Goal: Participate in discussion: Engage in conversation with other users on a specific topic

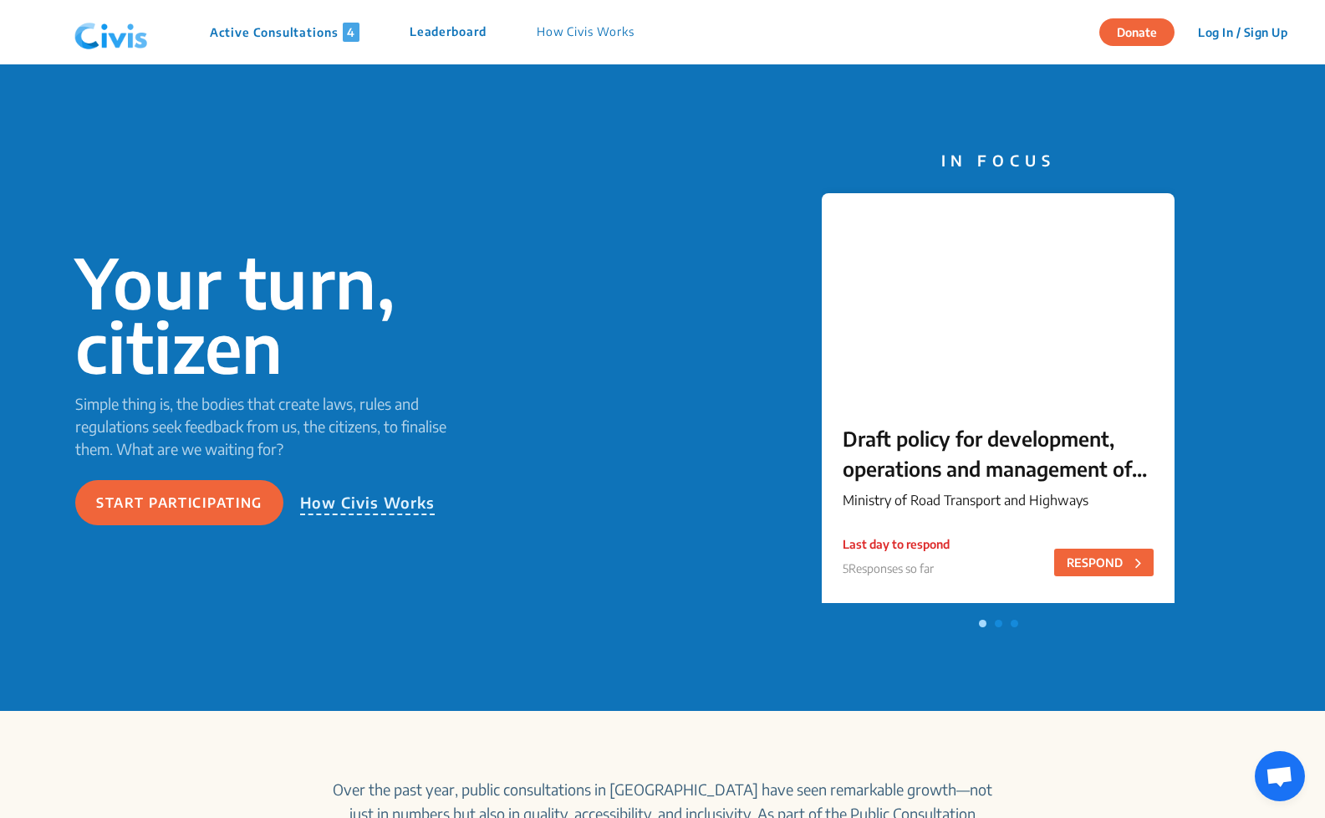
click at [999, 454] on p "Draft policy for development, operations and management of Wayside Amenities on…" at bounding box center [998, 453] width 311 height 60
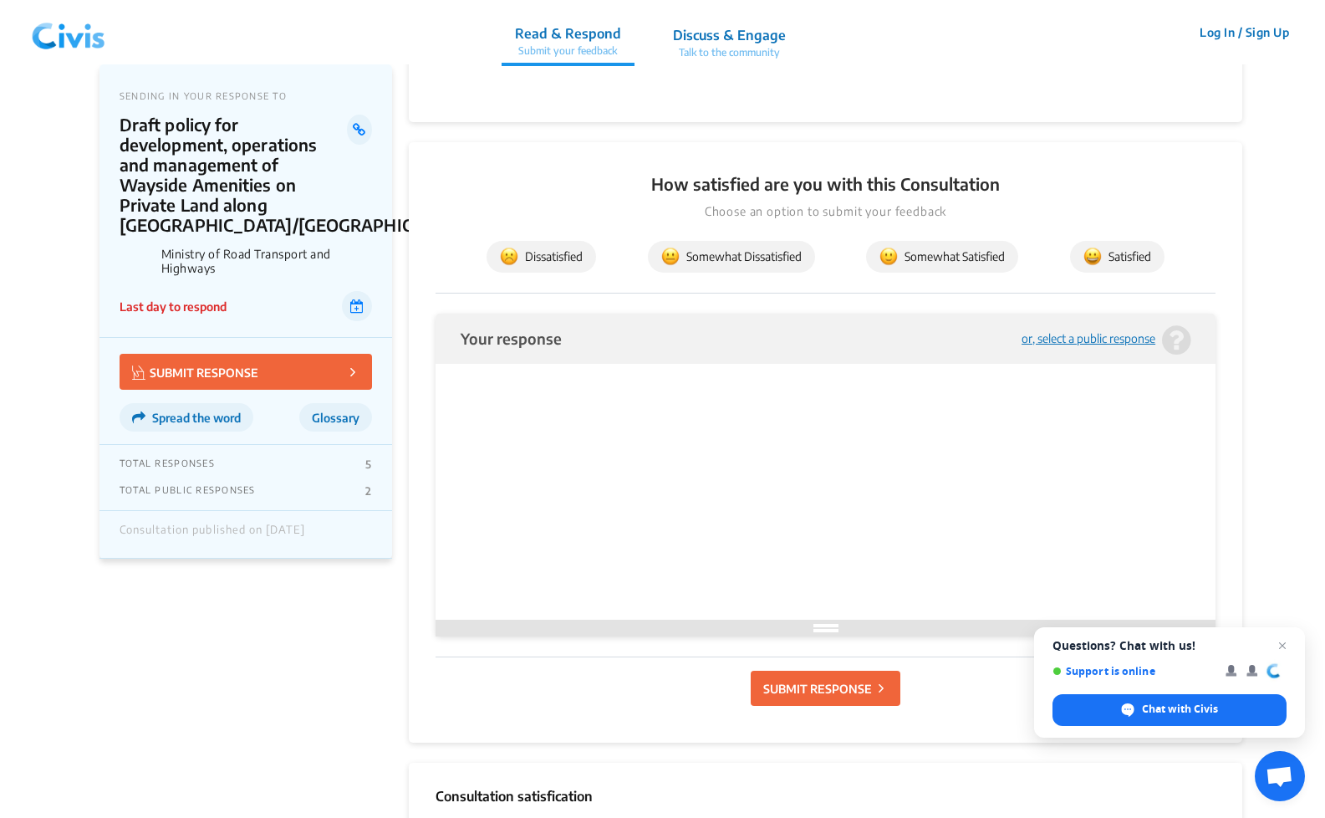
scroll to position [1524, 0]
click at [66, 51] on img at bounding box center [68, 33] width 87 height 50
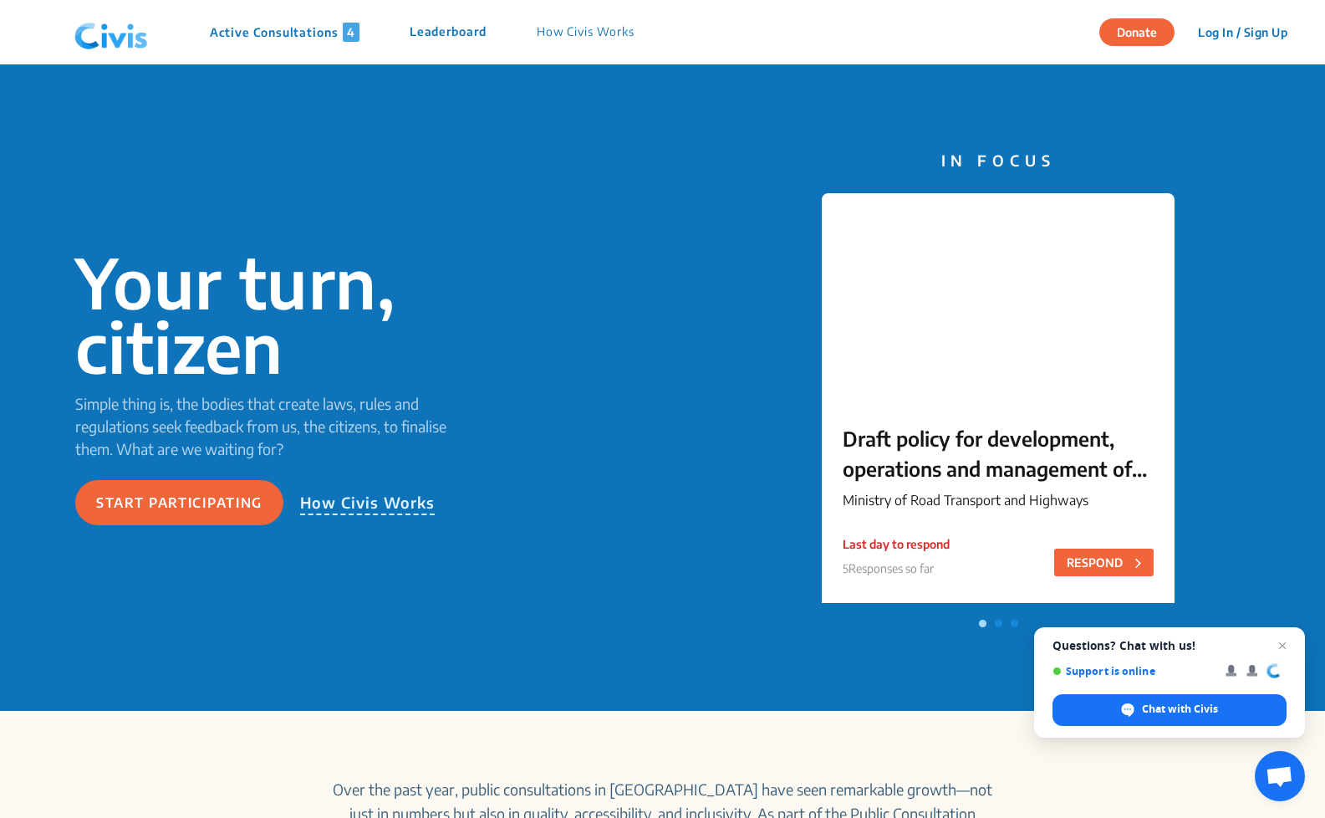
click at [1001, 625] on span at bounding box center [999, 624] width 8 height 8
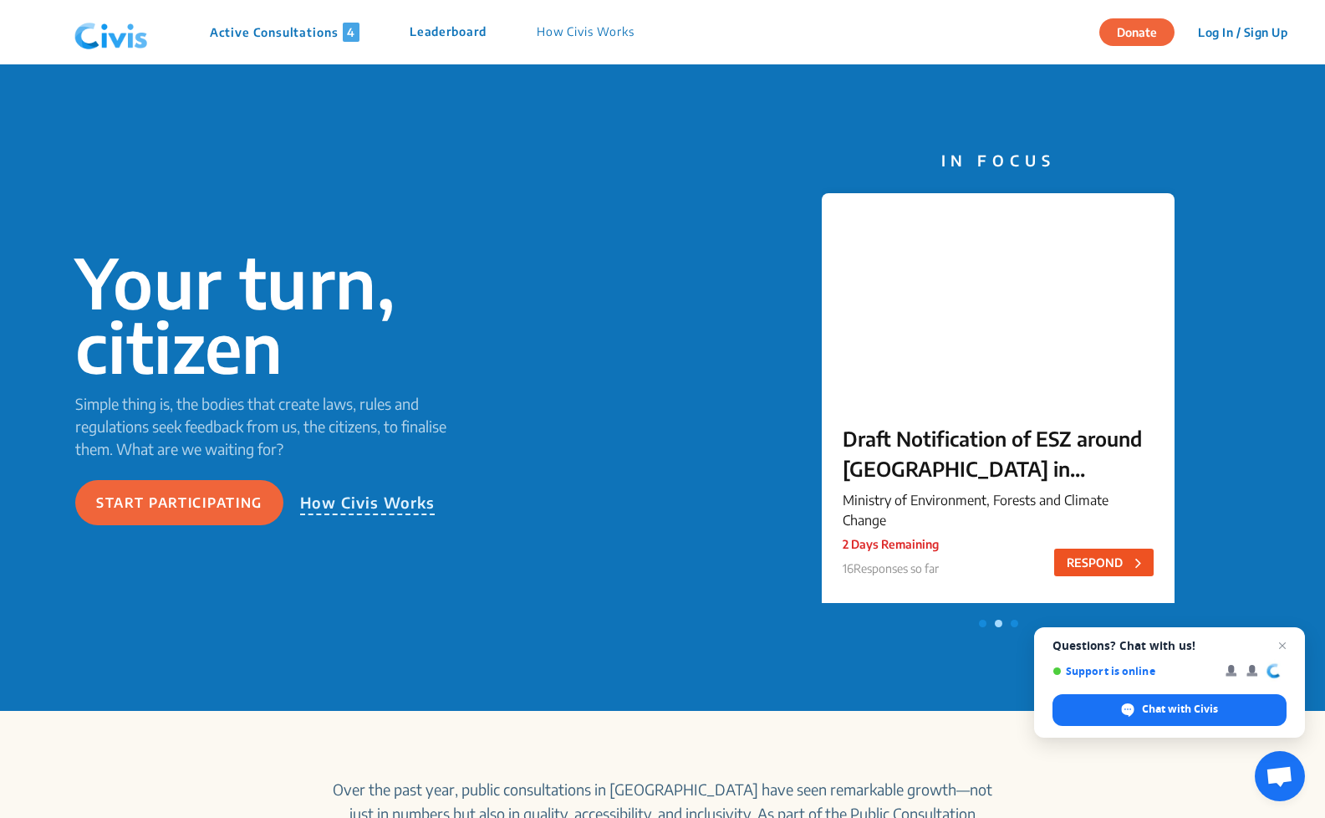
click at [1108, 561] on button "RESPOND" at bounding box center [1104, 563] width 100 height 28
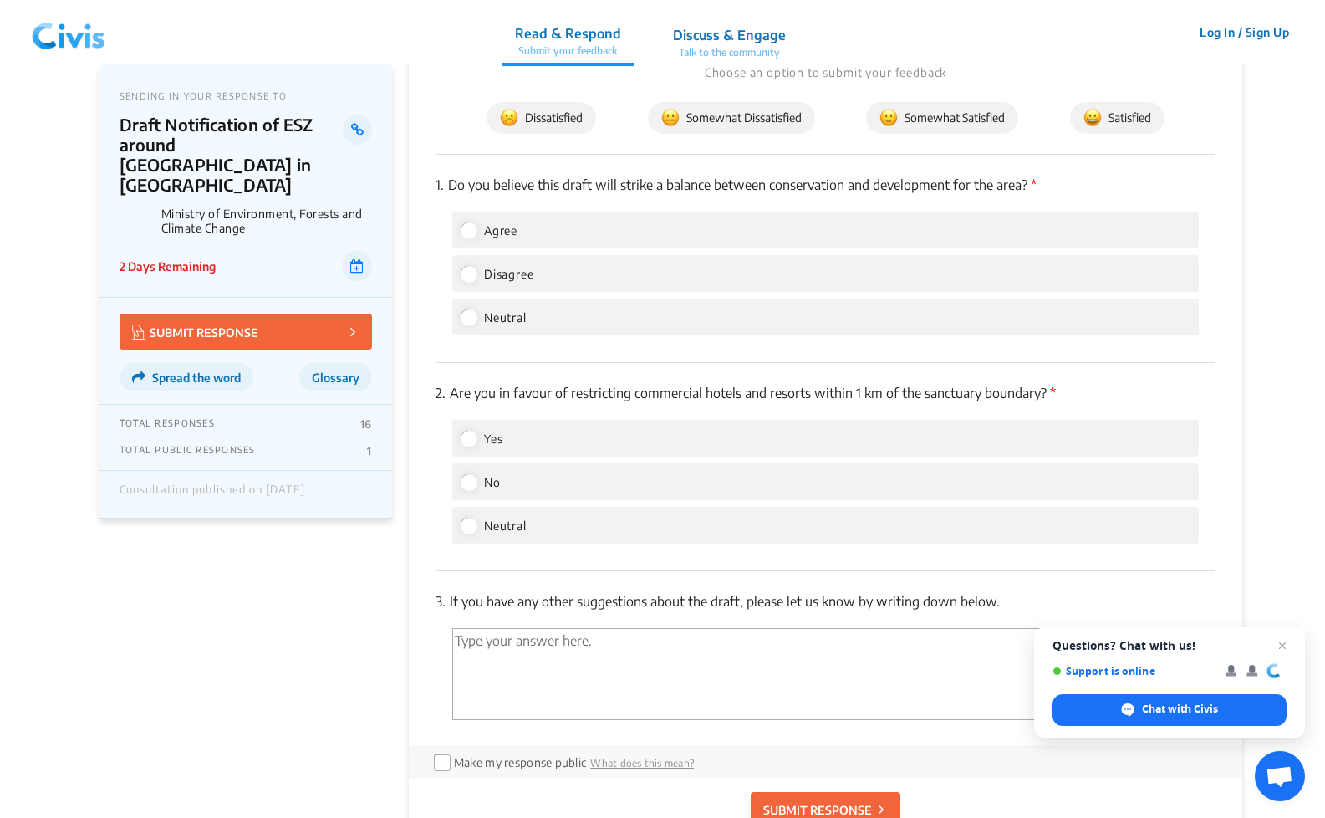
scroll to position [2199, 0]
click at [462, 222] on input "Agree" at bounding box center [468, 229] width 15 height 15
radio input "true"
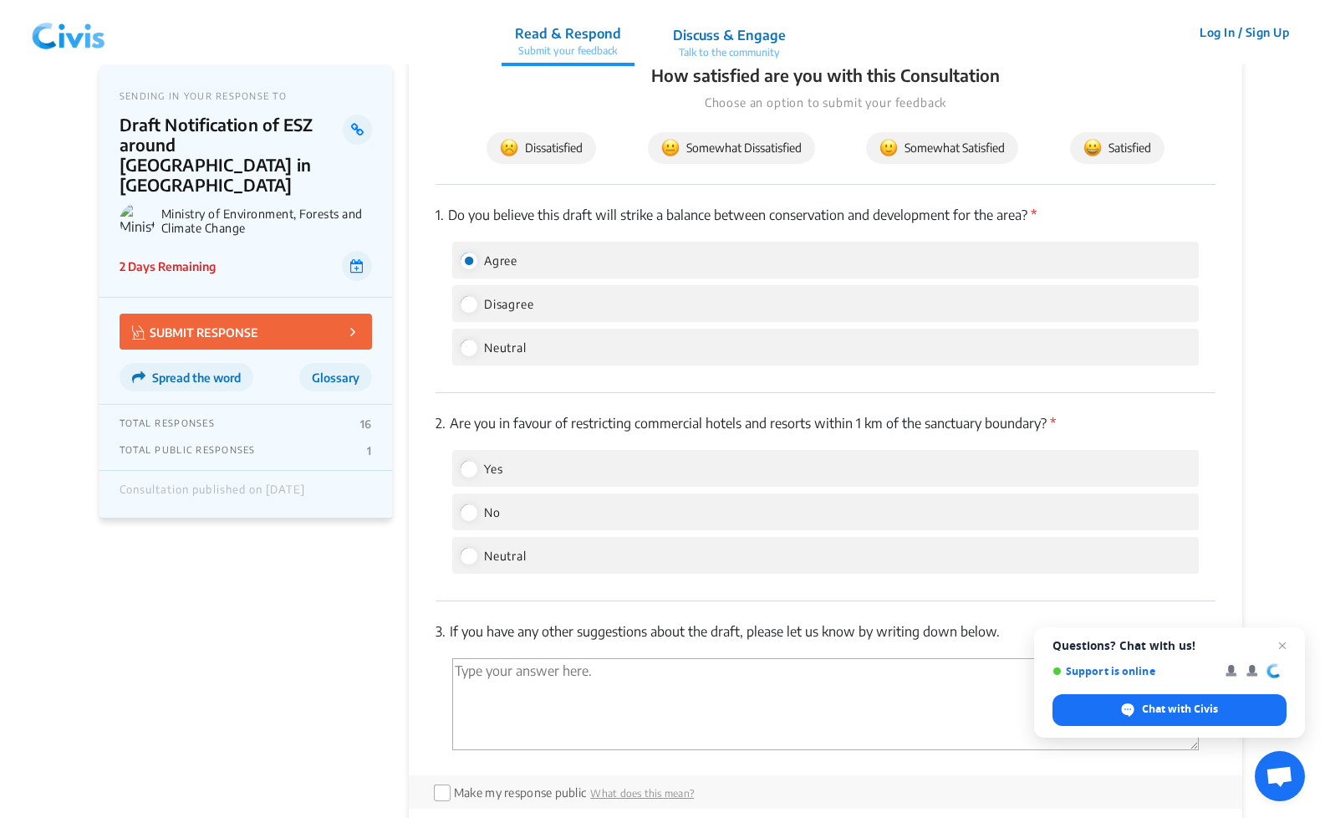
click at [581, 450] on div "Yes" at bounding box center [825, 468] width 747 height 37
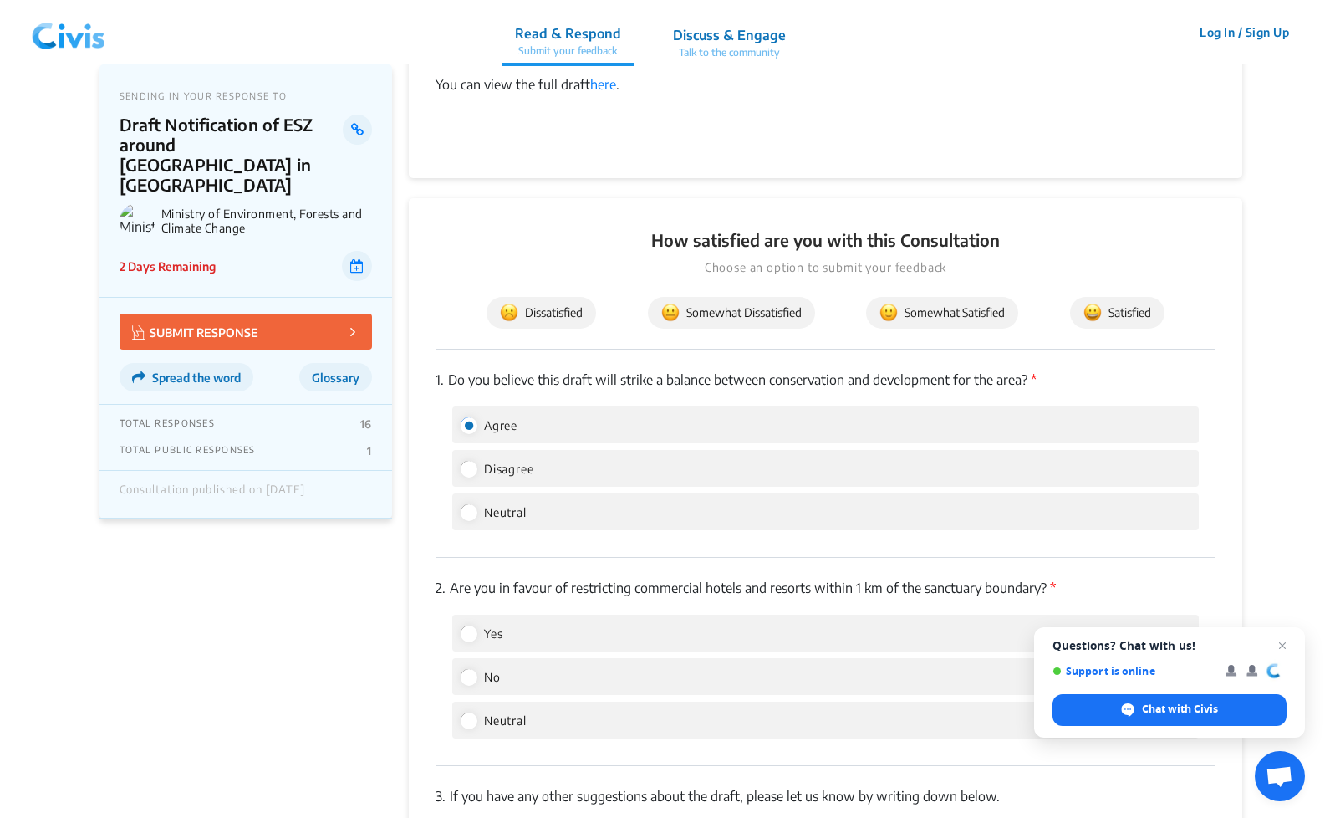
scroll to position [1982, 0]
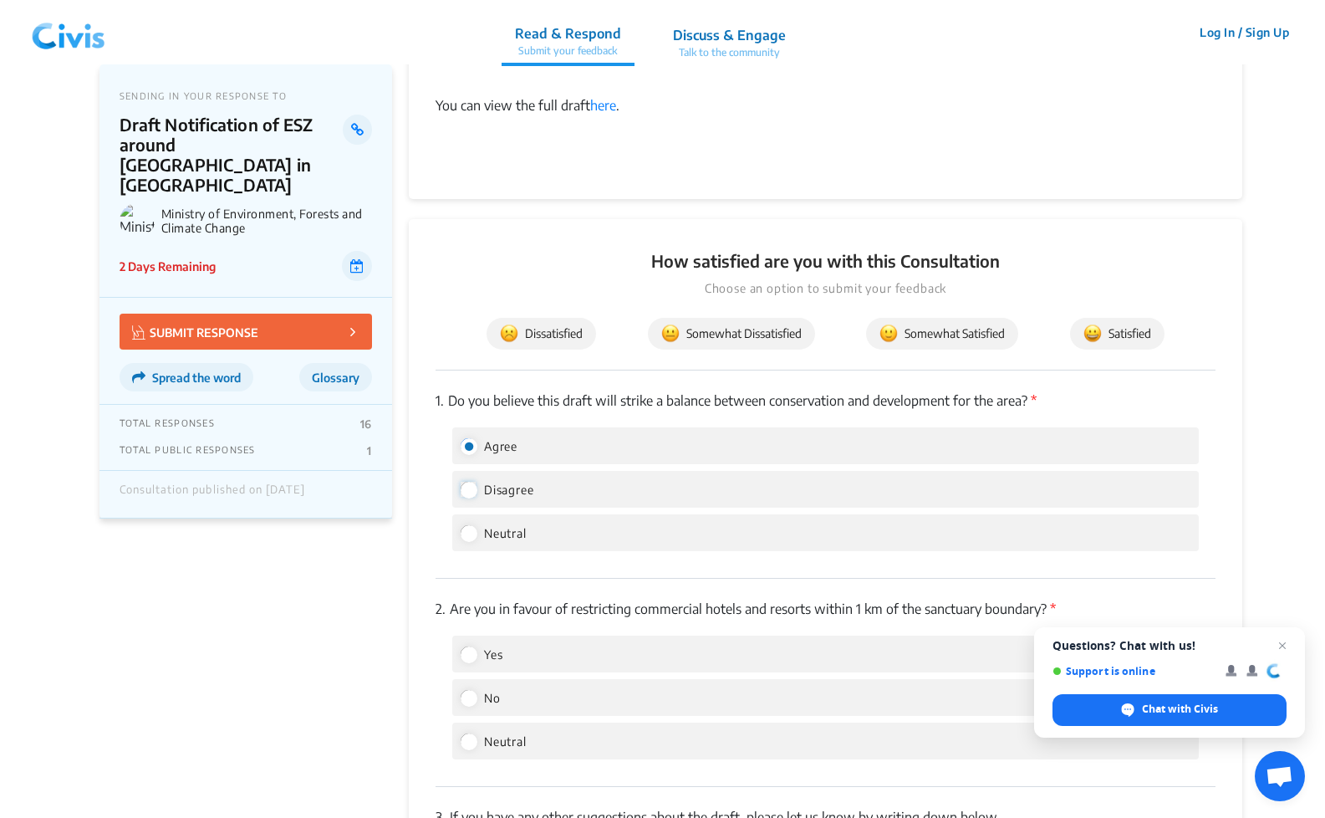
click at [465, 482] on input "Disagree" at bounding box center [468, 489] width 15 height 15
radio input "true"
click at [465, 436] on label "Agree" at bounding box center [489, 446] width 57 height 20
click at [465, 438] on input "Agree" at bounding box center [468, 445] width 15 height 15
radio input "true"
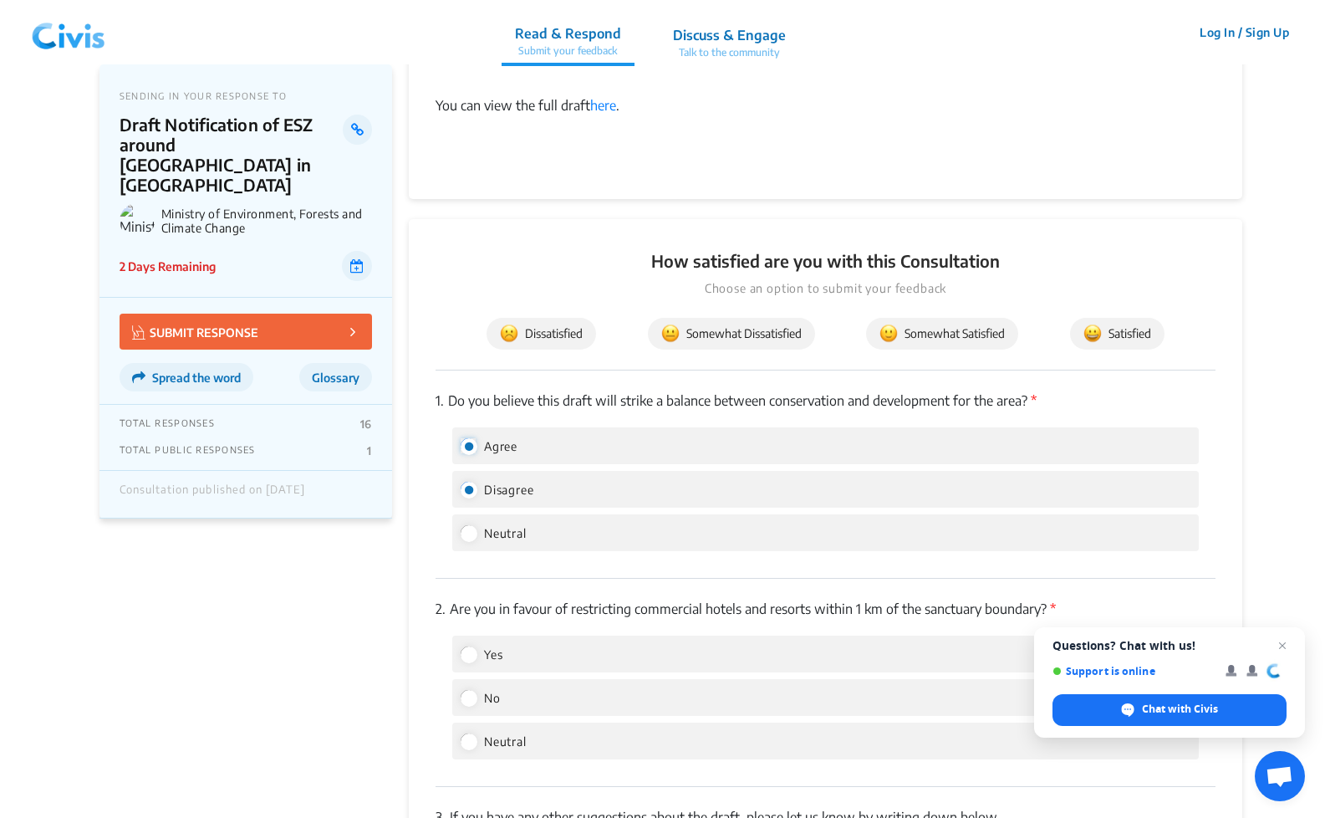
radio input "false"
